Goal: Task Accomplishment & Management: Use online tool/utility

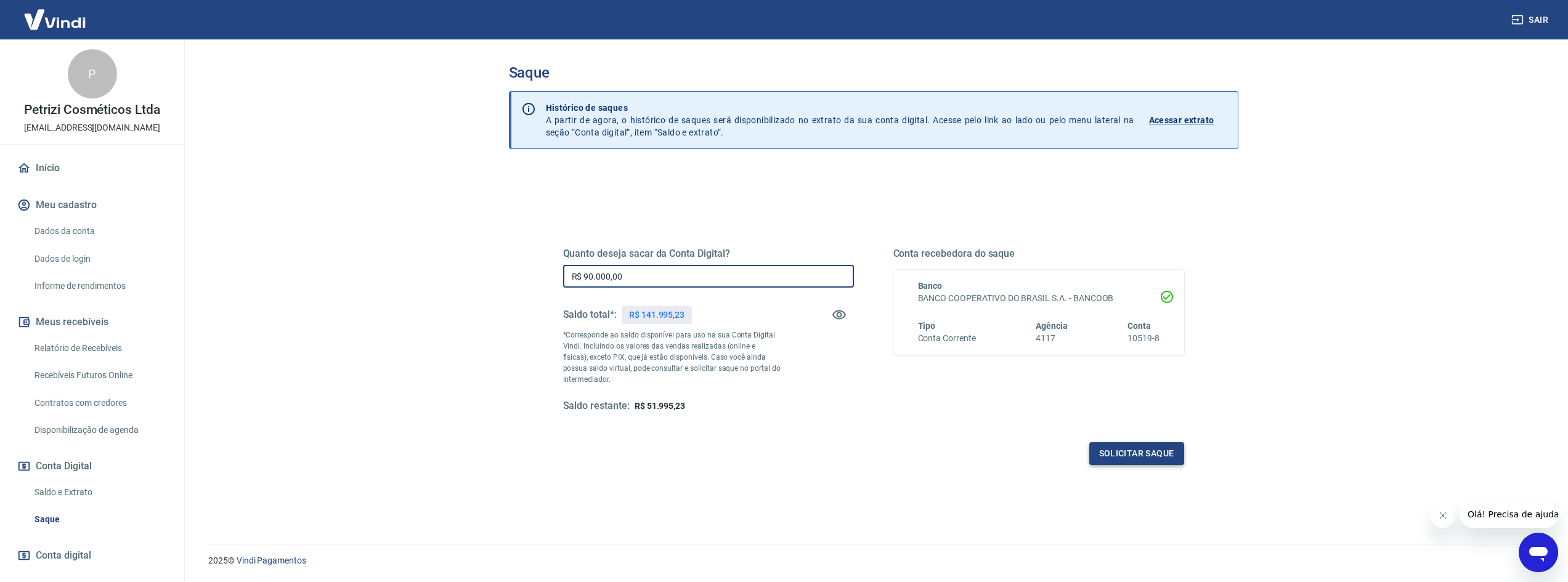
type input "R$ 90.000,00"
click at [1112, 448] on button "Solicitar saque" at bounding box center [1136, 453] width 95 height 23
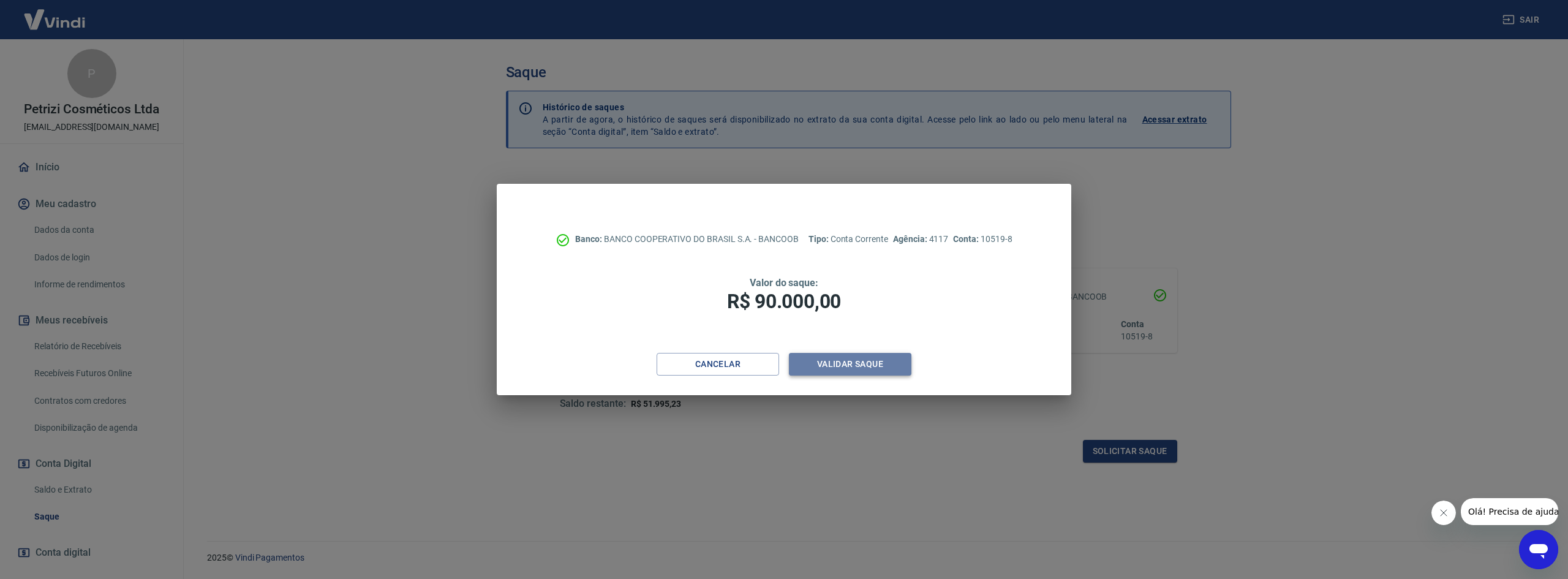
click at [867, 372] on button "Validar saque" at bounding box center [851, 364] width 123 height 23
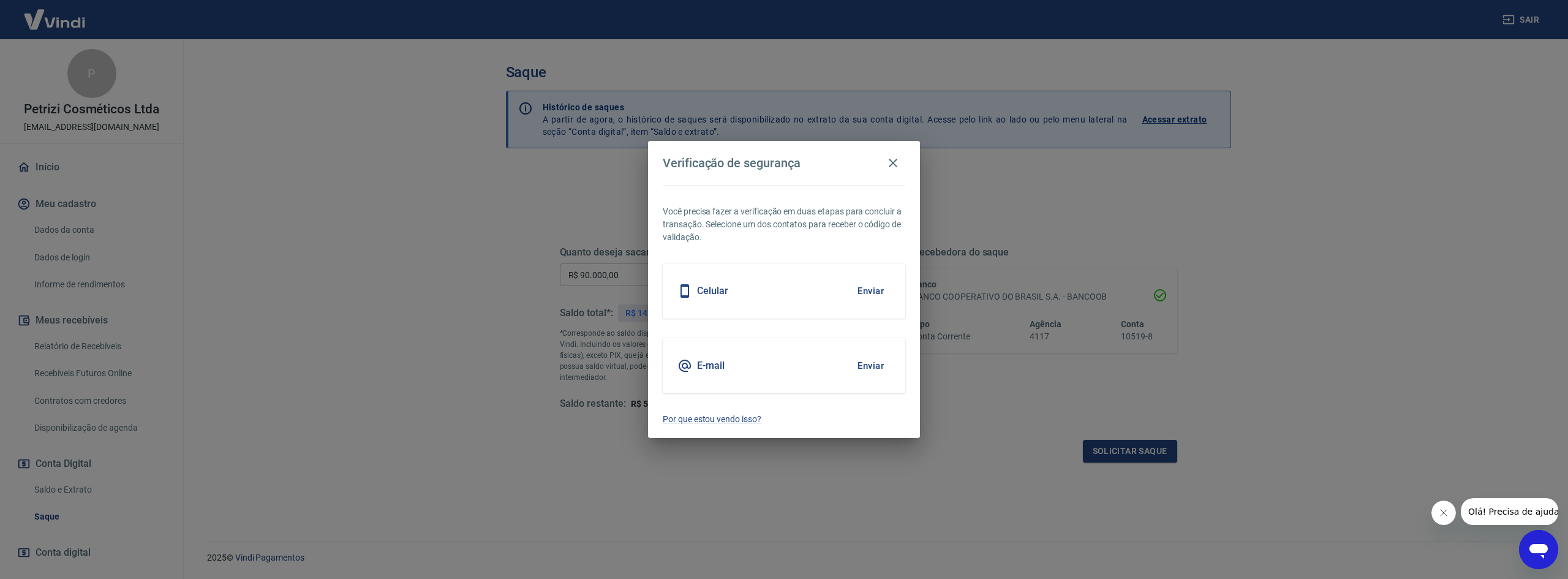
click at [869, 292] on button "Enviar" at bounding box center [870, 291] width 39 height 25
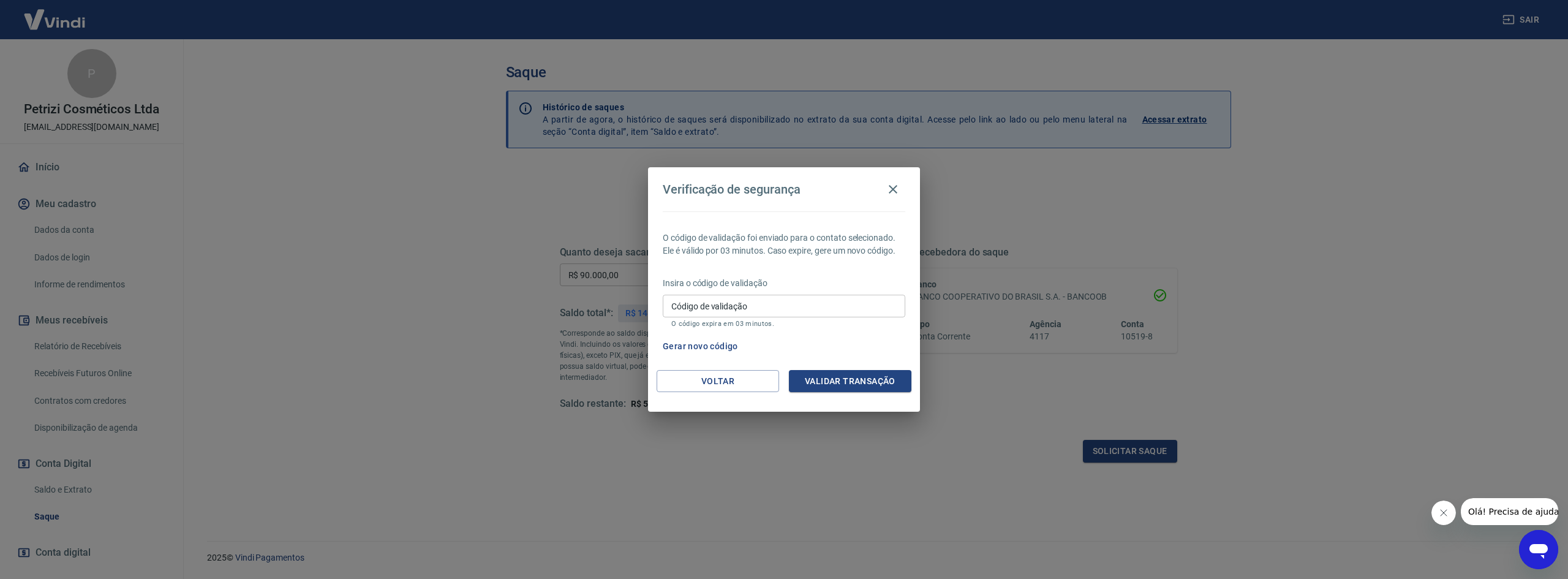
click at [770, 311] on input "Código de validação" at bounding box center [784, 306] width 243 height 23
type input "885676"
click at [875, 388] on button "Validar transação" at bounding box center [851, 381] width 123 height 23
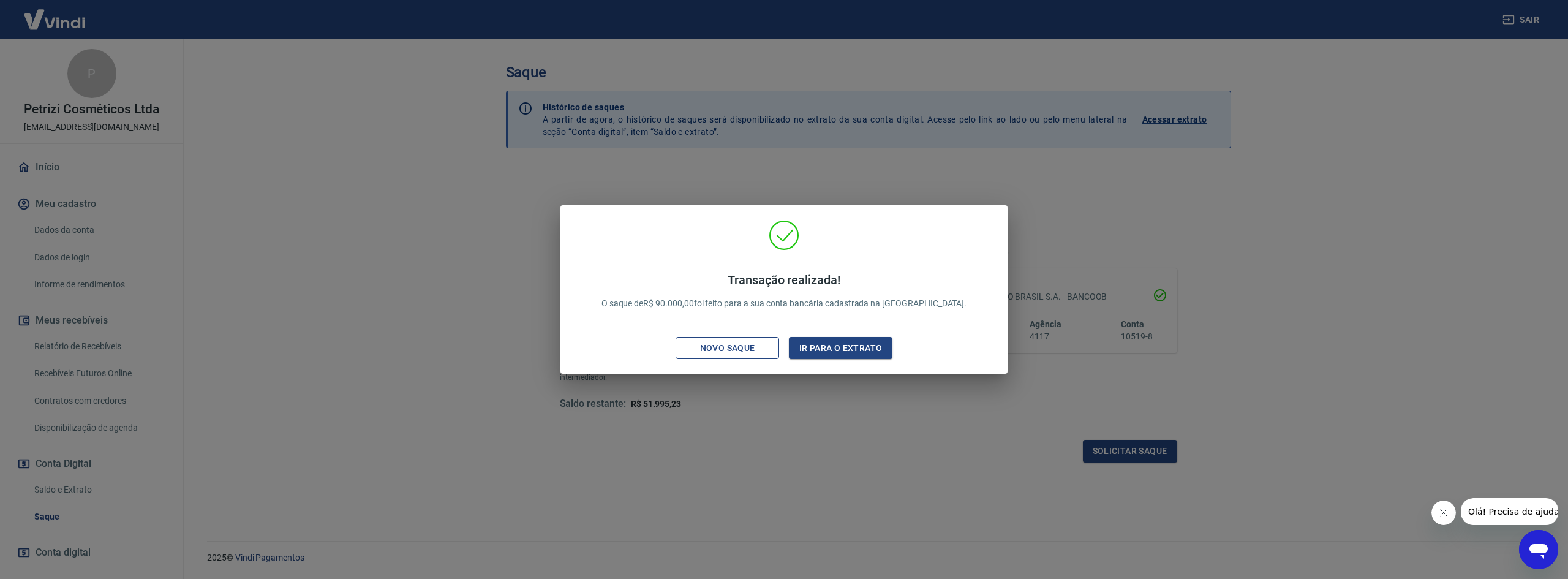
click at [731, 356] on div "Novo saque" at bounding box center [728, 348] width 85 height 15
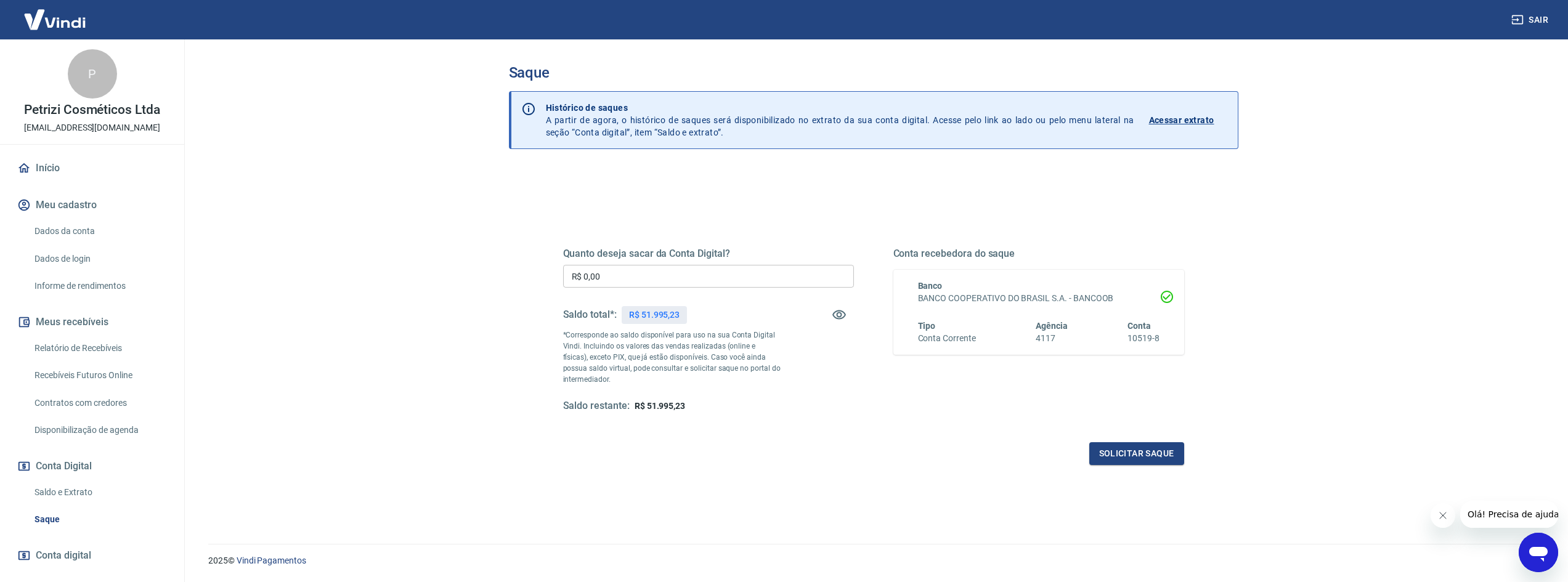
click at [640, 271] on input "R$ 0,00" at bounding box center [708, 276] width 291 height 23
type input "R$ 51.995,23"
click at [1120, 455] on button "Solicitar saque" at bounding box center [1136, 453] width 95 height 23
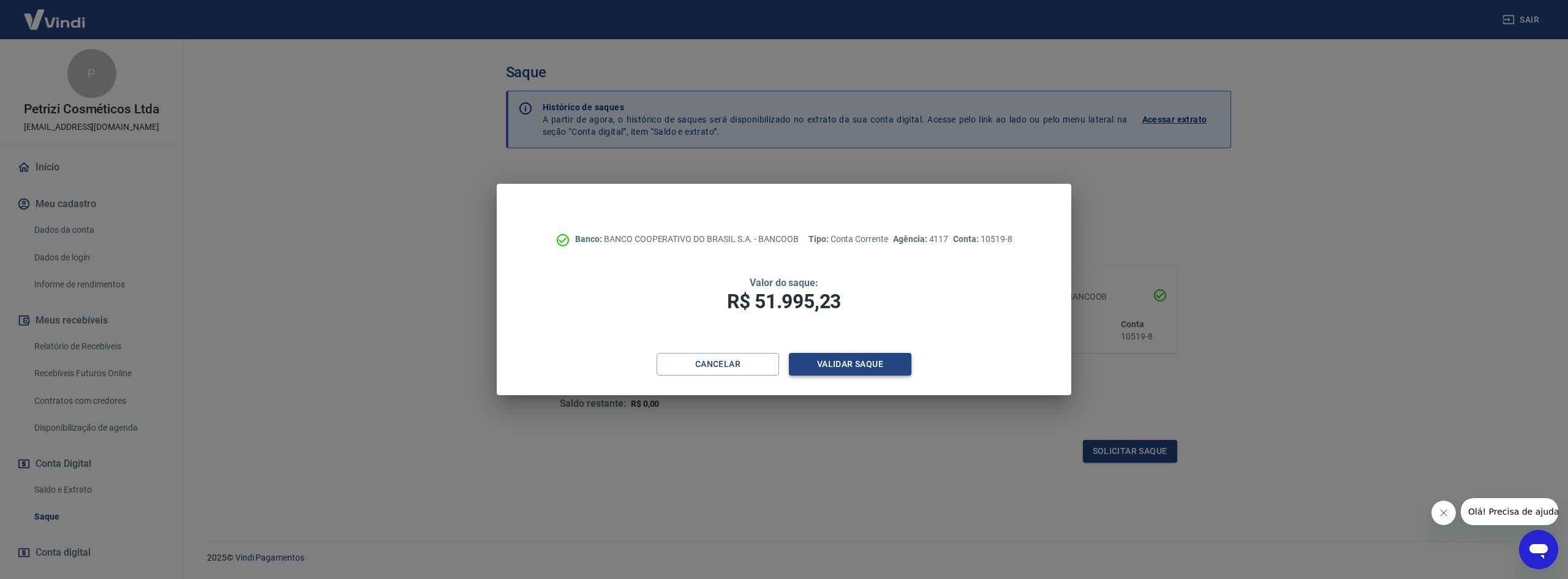
click at [841, 361] on button "Validar saque" at bounding box center [851, 364] width 123 height 23
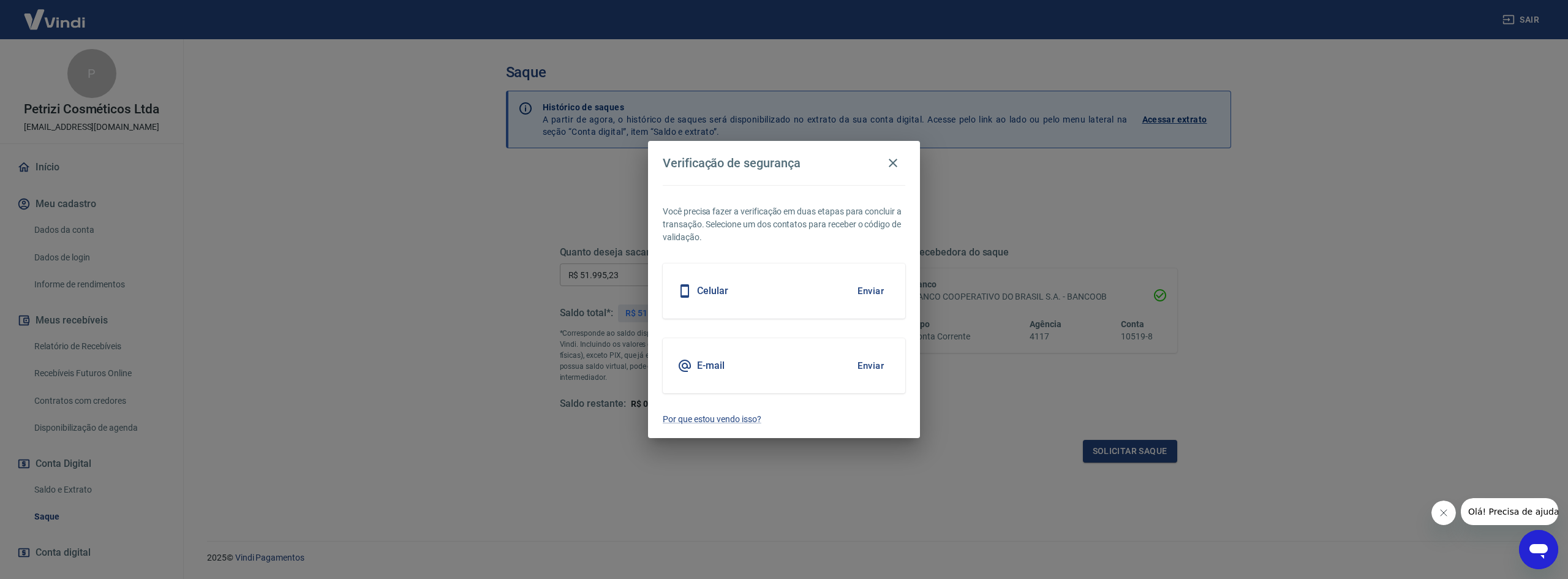
click at [868, 286] on button "Enviar" at bounding box center [870, 291] width 39 height 25
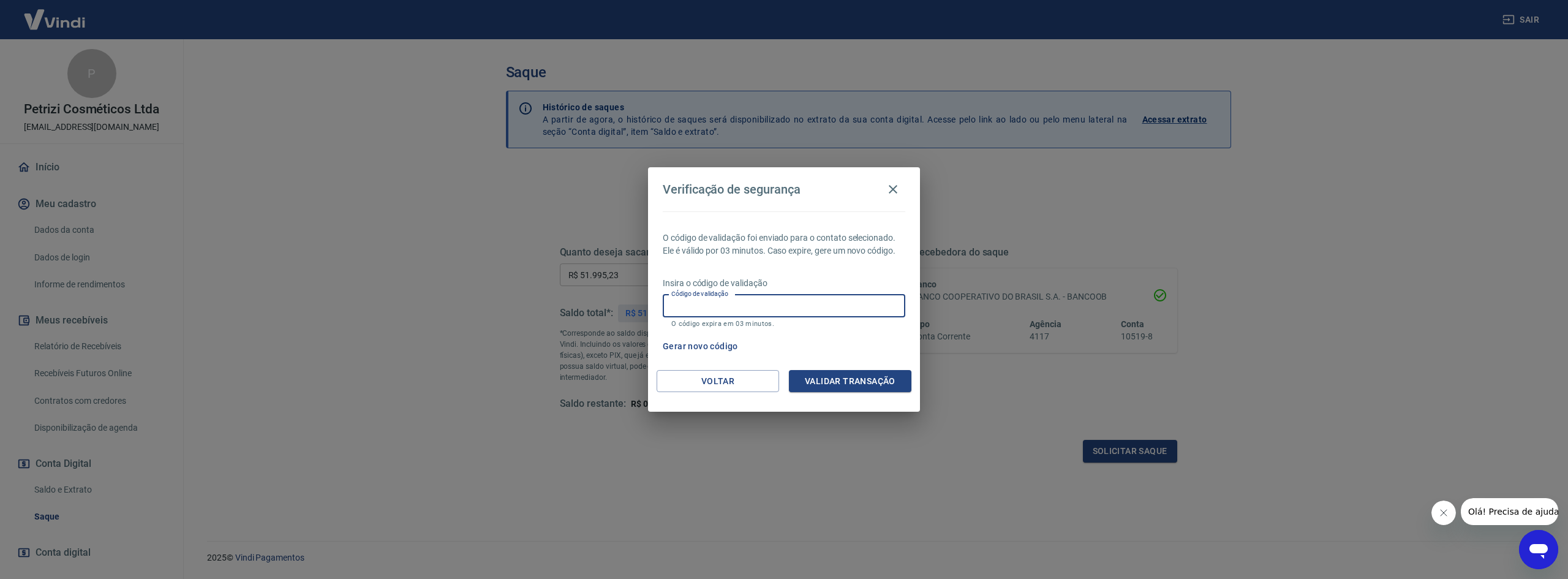
click at [835, 307] on input "Código de validação" at bounding box center [784, 306] width 243 height 23
type input "255711"
click at [840, 380] on button "Validar transação" at bounding box center [851, 381] width 123 height 23
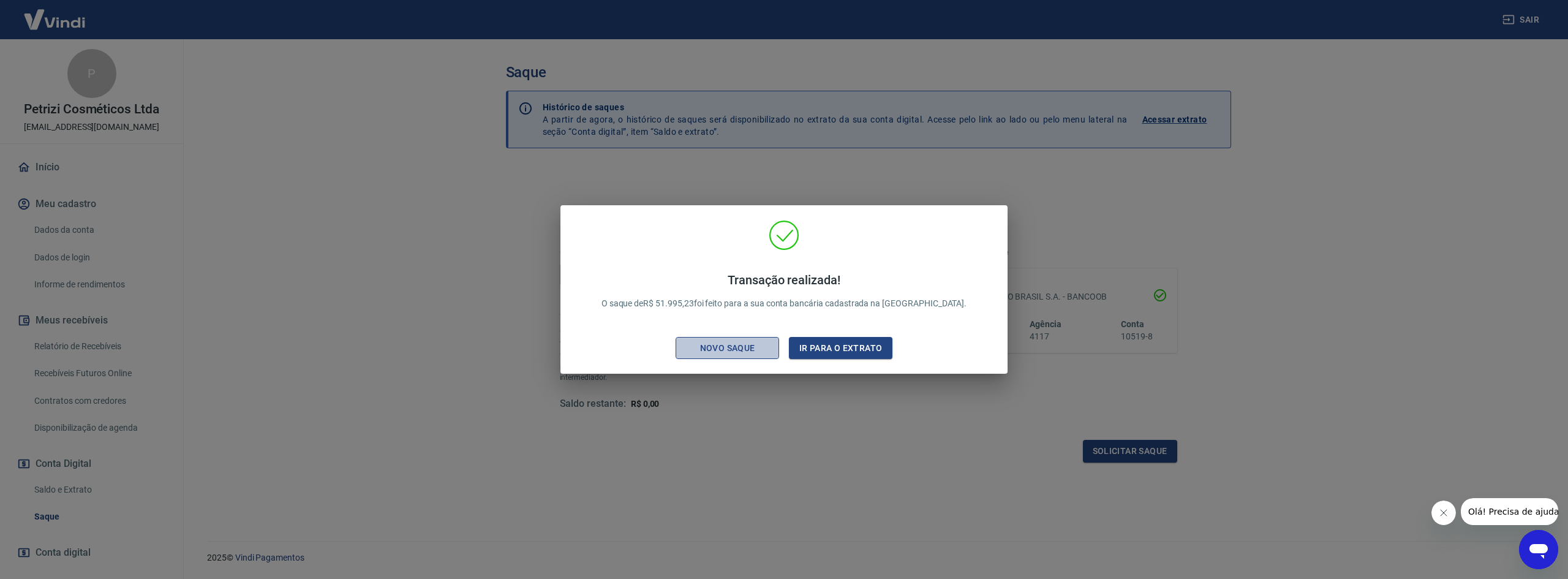
click at [757, 346] on div "Novo saque" at bounding box center [728, 348] width 85 height 15
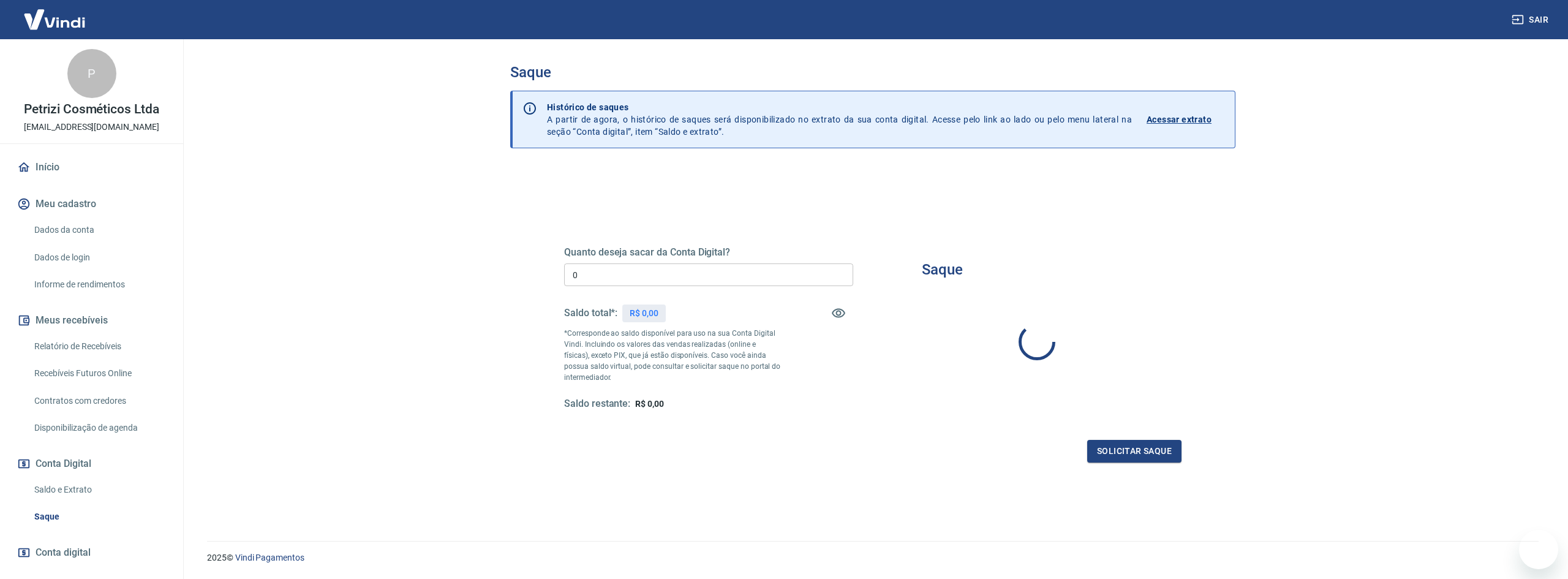
type input "R$ 0,00"
